Goal: Task Accomplishment & Management: Manage account settings

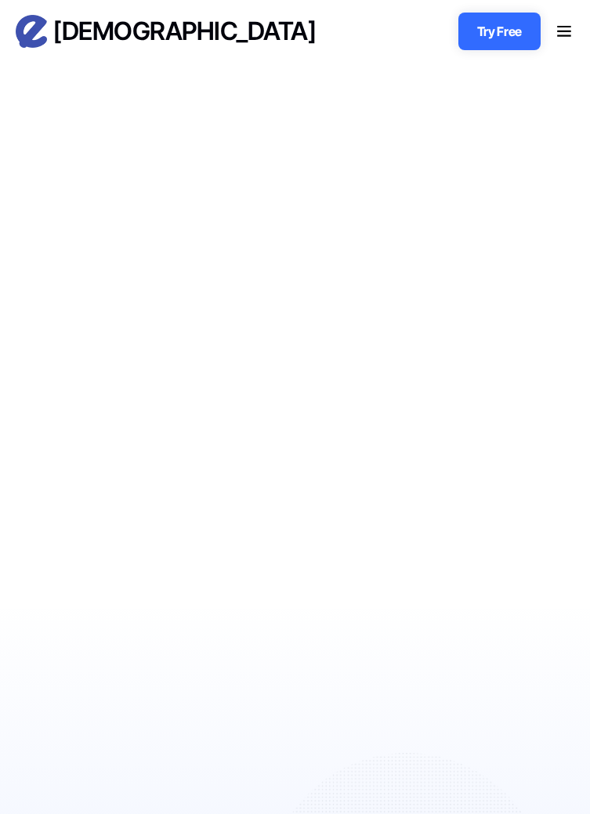
click at [560, 37] on icon "menu" at bounding box center [563, 31] width 16 height 19
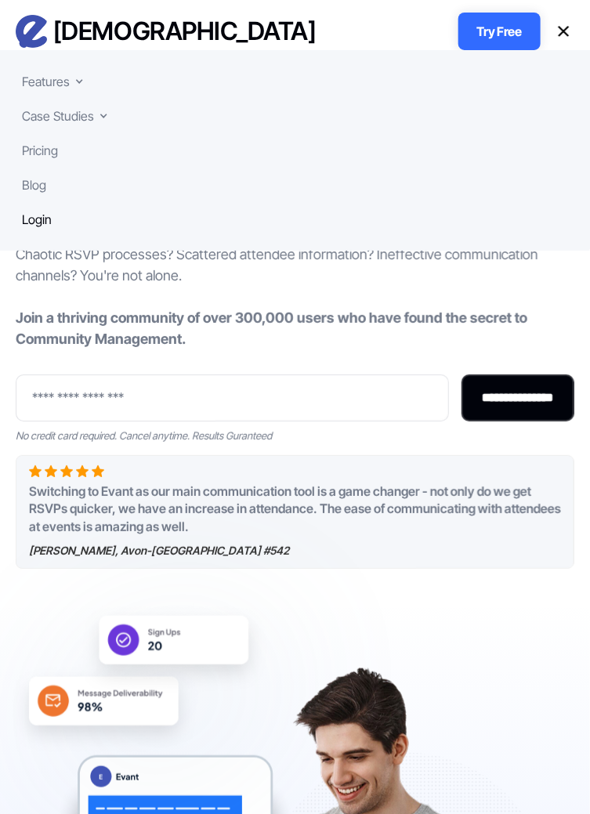
click at [49, 221] on div "Login" at bounding box center [37, 219] width 30 height 19
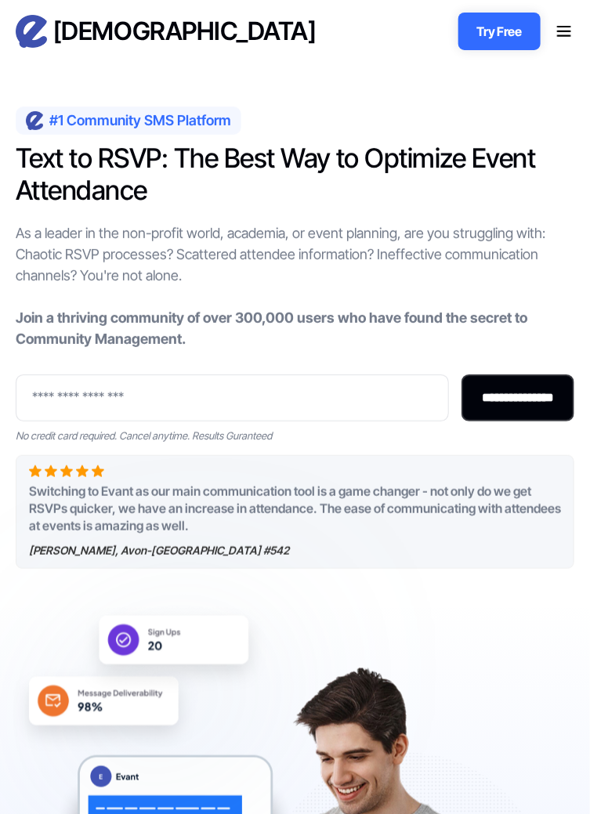
click at [566, 38] on icon "menu" at bounding box center [563, 31] width 16 height 19
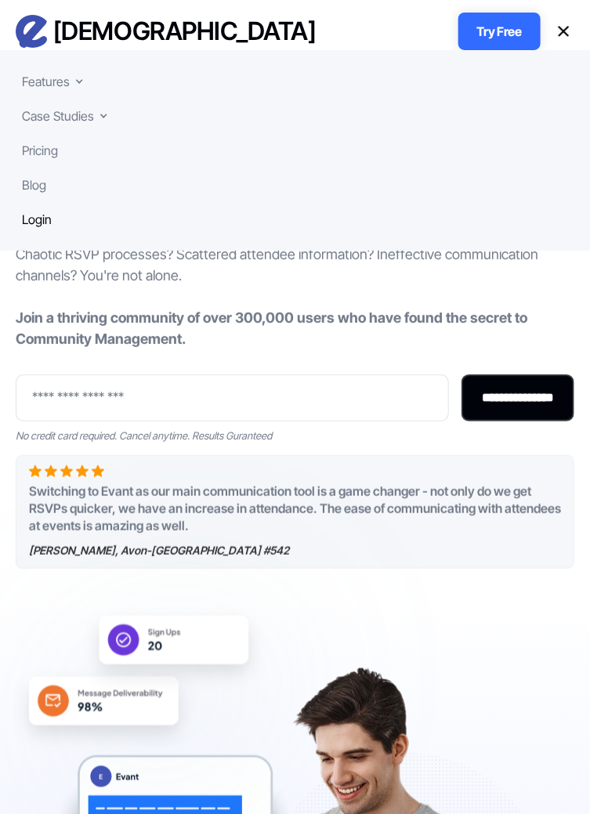
click at [36, 226] on div "Login" at bounding box center [37, 219] width 30 height 19
